Goal: Navigation & Orientation: Find specific page/section

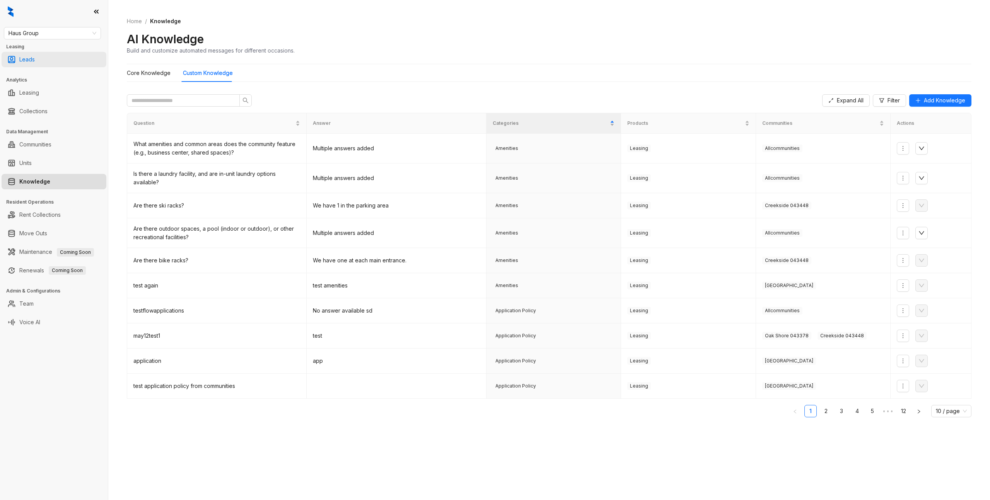
click at [35, 56] on link "Leads" at bounding box center [26, 59] width 15 height 15
click at [29, 52] on link "Leads" at bounding box center [26, 59] width 15 height 15
click at [475, 58] on div "Home / Knowledge AI Knowledge Build and customize automated messages for differ…" at bounding box center [549, 36] width 845 height 56
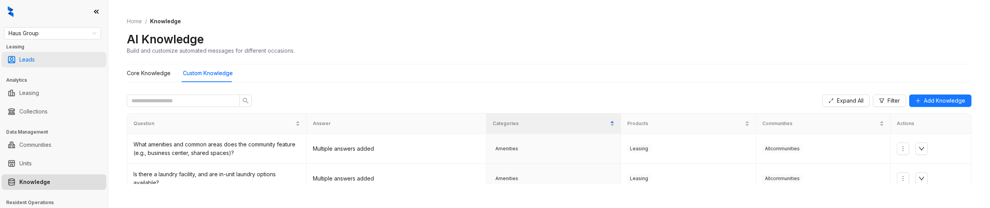
click at [33, 60] on link "Leads" at bounding box center [26, 59] width 15 height 15
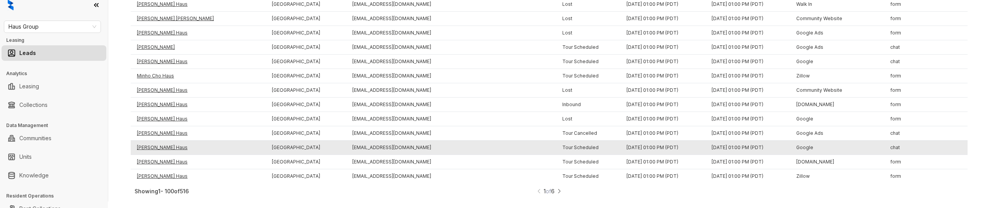
scroll to position [5, 0]
